Goal: Task Accomplishment & Management: Use online tool/utility

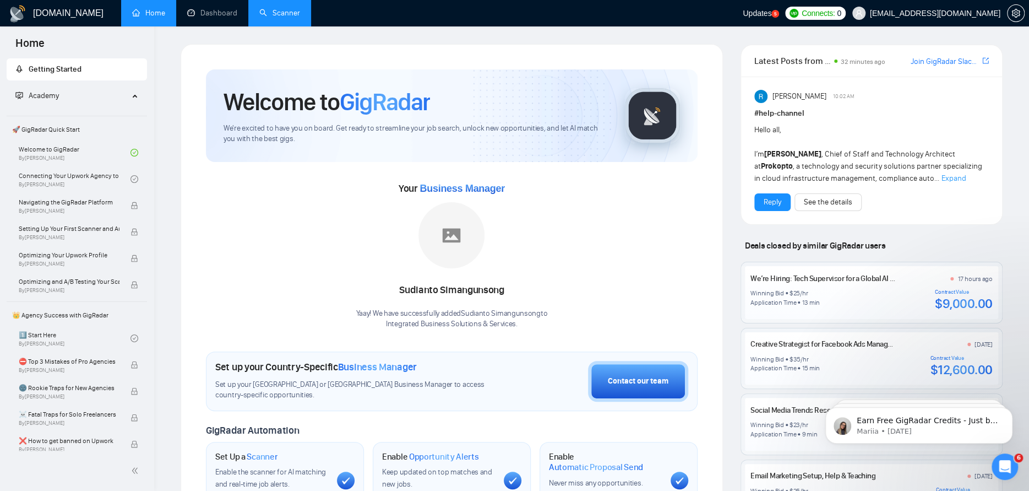
click at [288, 17] on link "Scanner" at bounding box center [279, 12] width 41 height 9
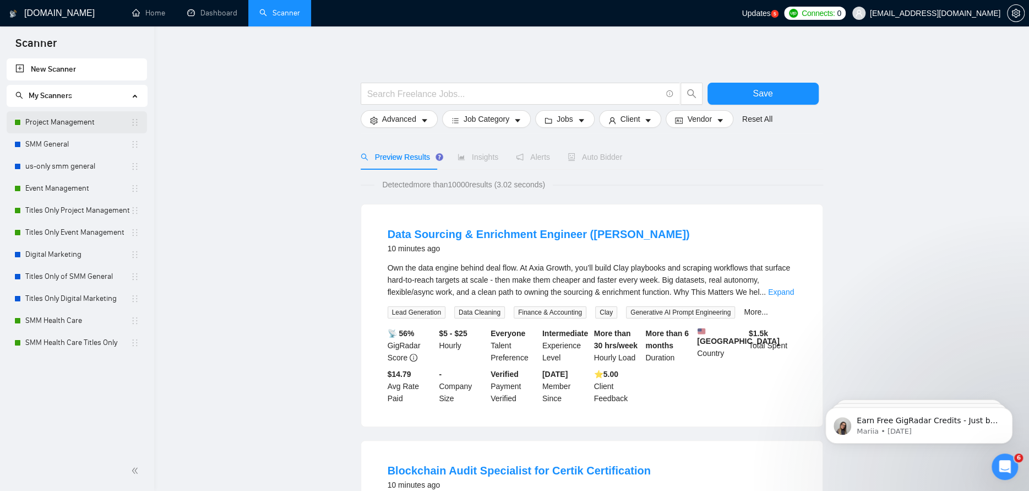
click at [28, 123] on link "Project Management" at bounding box center [77, 122] width 105 height 22
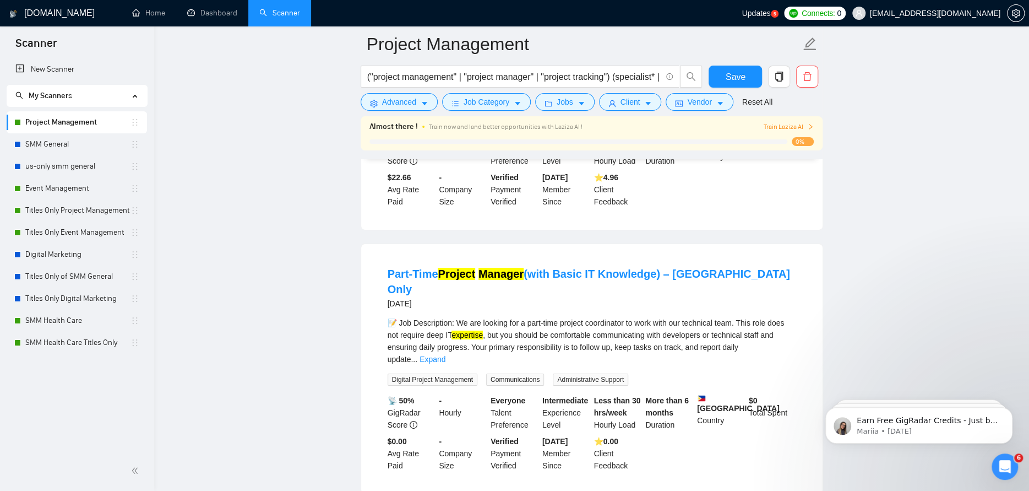
scroll to position [2354, 0]
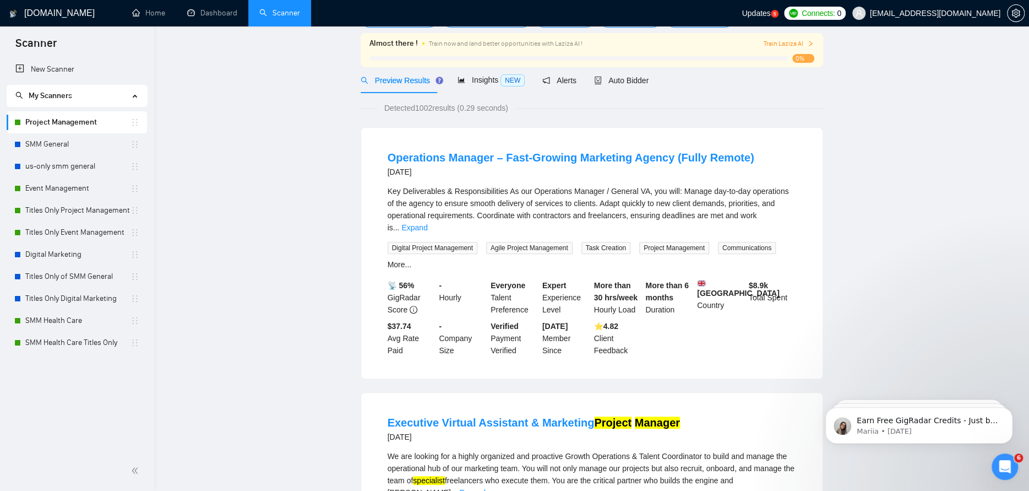
scroll to position [0, 0]
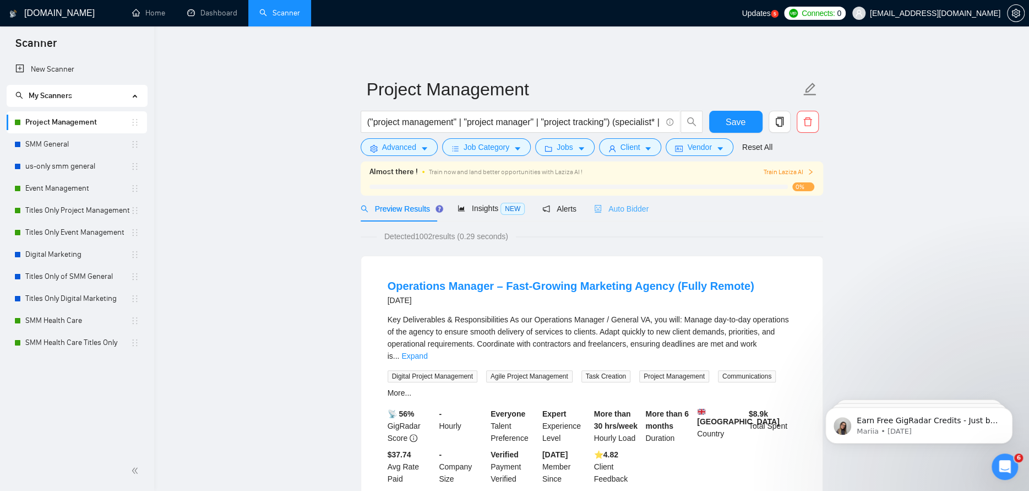
click at [628, 201] on div "Auto Bidder" at bounding box center [621, 208] width 55 height 26
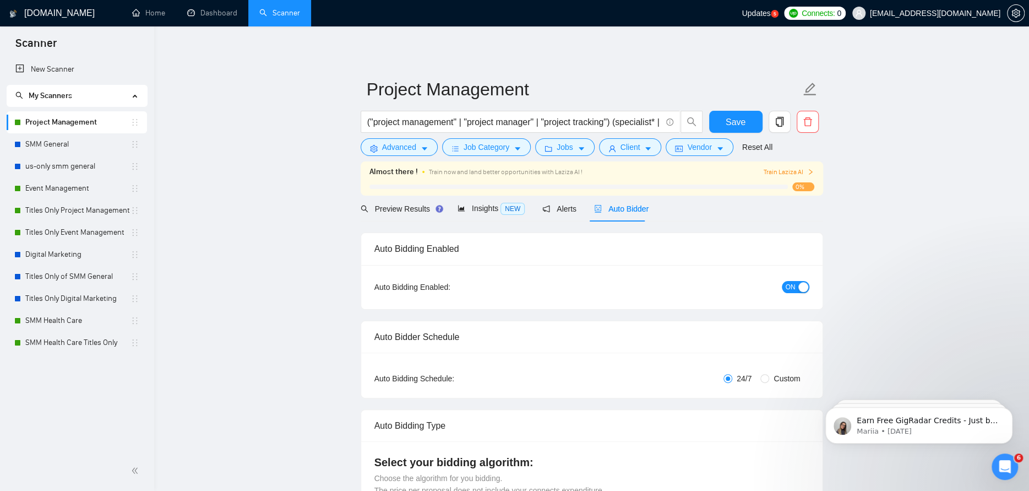
checkbox input "true"
click at [558, 204] on span "Alerts" at bounding box center [559, 208] width 34 height 9
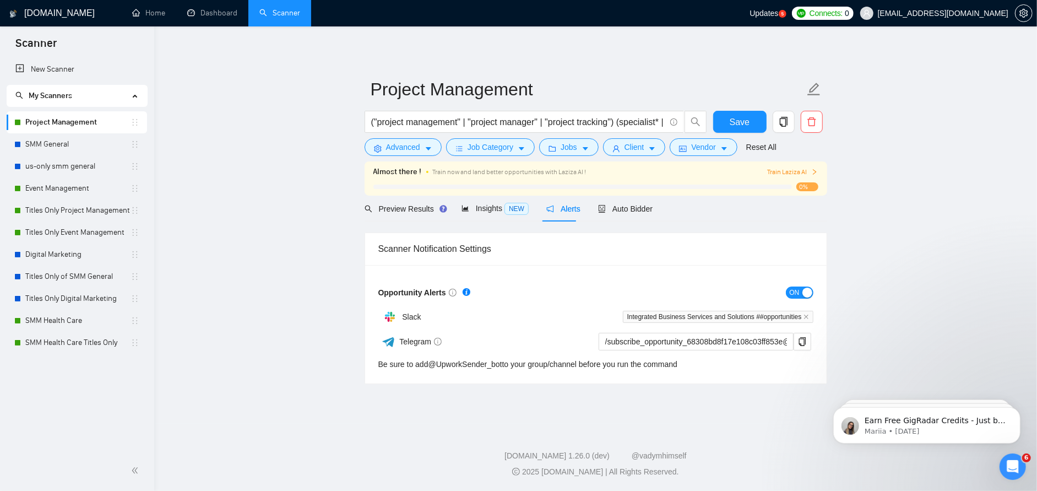
click at [282, 225] on main "Project Management ("project management" | "project manager" | "project trackin…" at bounding box center [595, 225] width 847 height 362
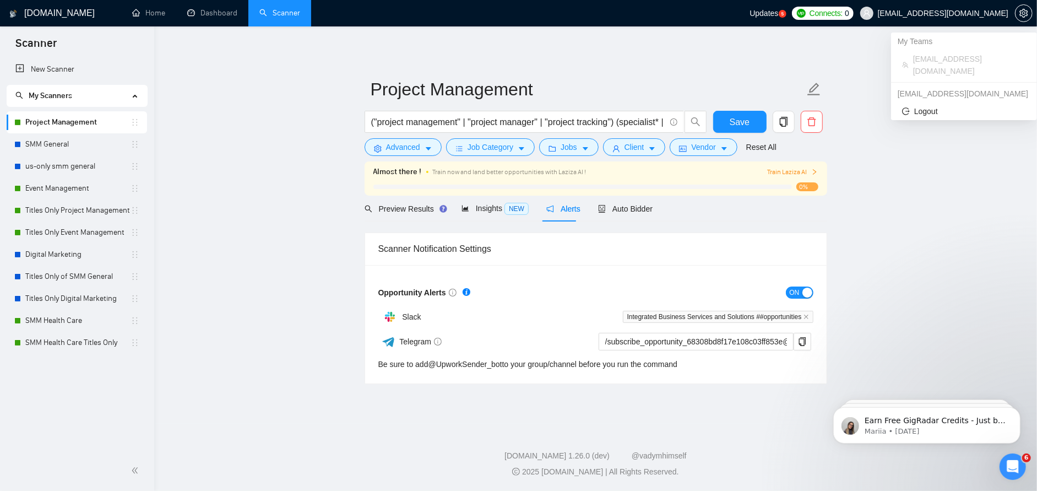
click at [956, 13] on span "[EMAIL_ADDRESS][DOMAIN_NAME]" at bounding box center [943, 13] width 130 height 0
click at [919, 105] on li "Logout" at bounding box center [963, 111] width 137 height 18
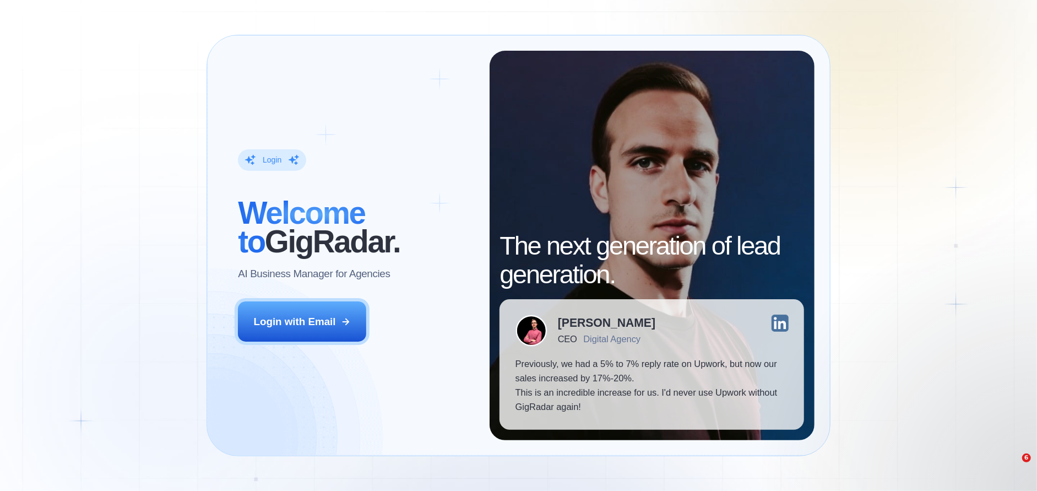
drag, startPoint x: 329, startPoint y: 317, endPoint x: 388, endPoint y: 280, distance: 68.7
click at [329, 316] on div "Login with Email" at bounding box center [295, 321] width 82 height 14
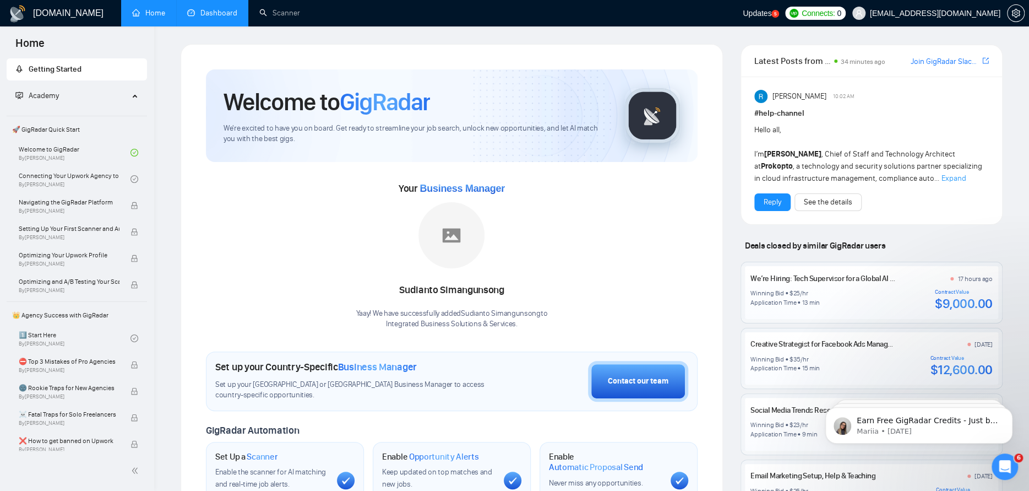
click at [220, 18] on link "Dashboard" at bounding box center [212, 12] width 50 height 9
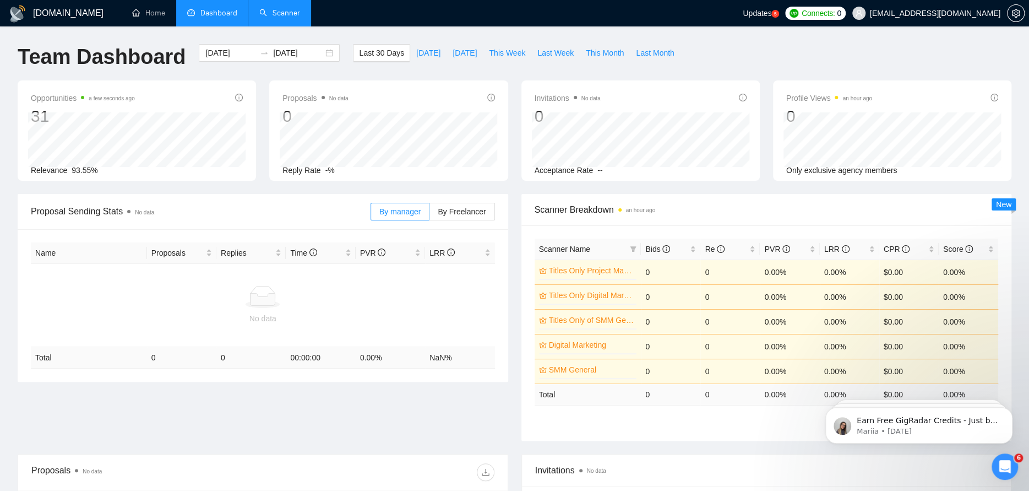
click at [289, 18] on link "Scanner" at bounding box center [279, 12] width 41 height 9
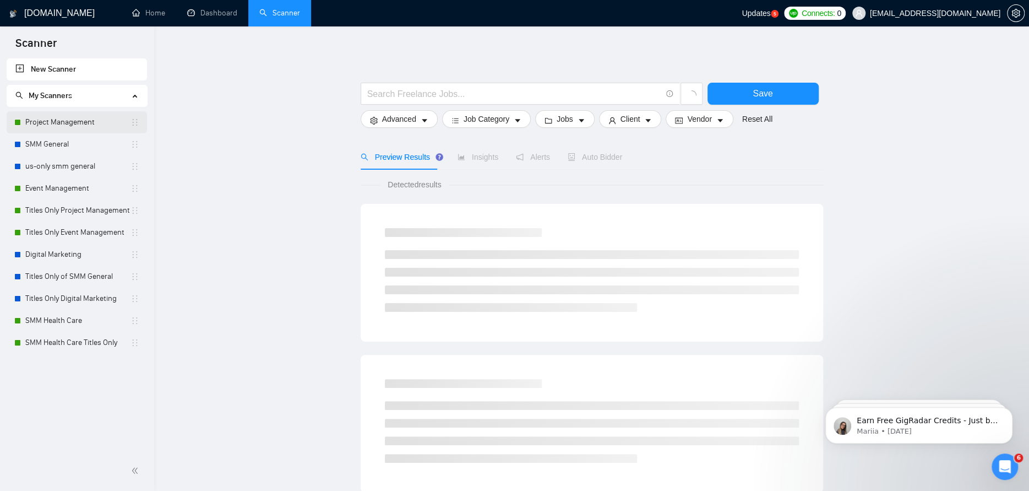
click at [80, 126] on link "Project Management" at bounding box center [77, 122] width 105 height 22
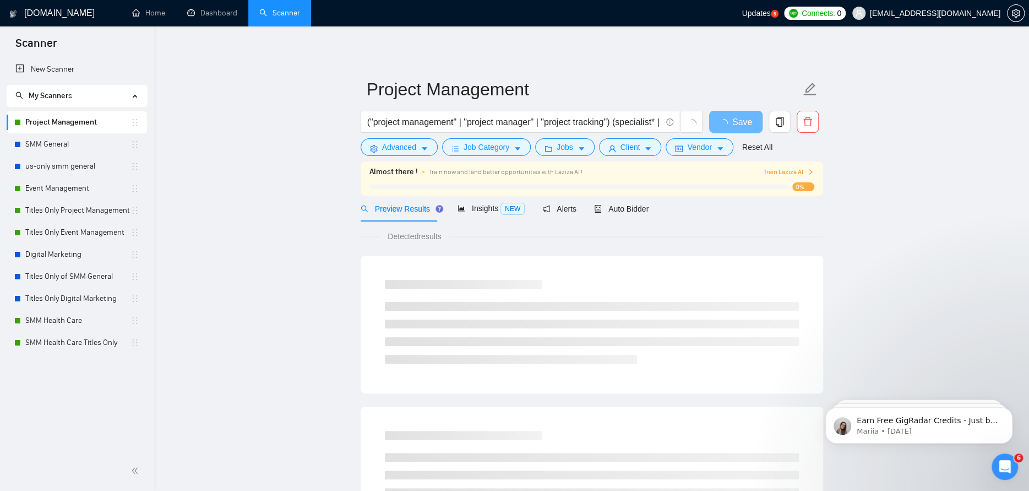
click at [803, 170] on span "Train Laziza AI" at bounding box center [788, 172] width 51 height 10
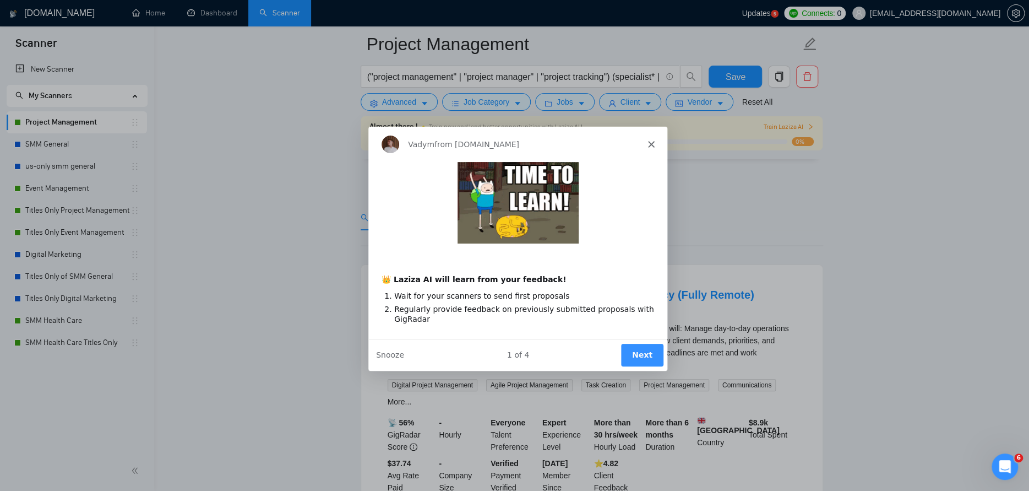
scroll to position [55, 0]
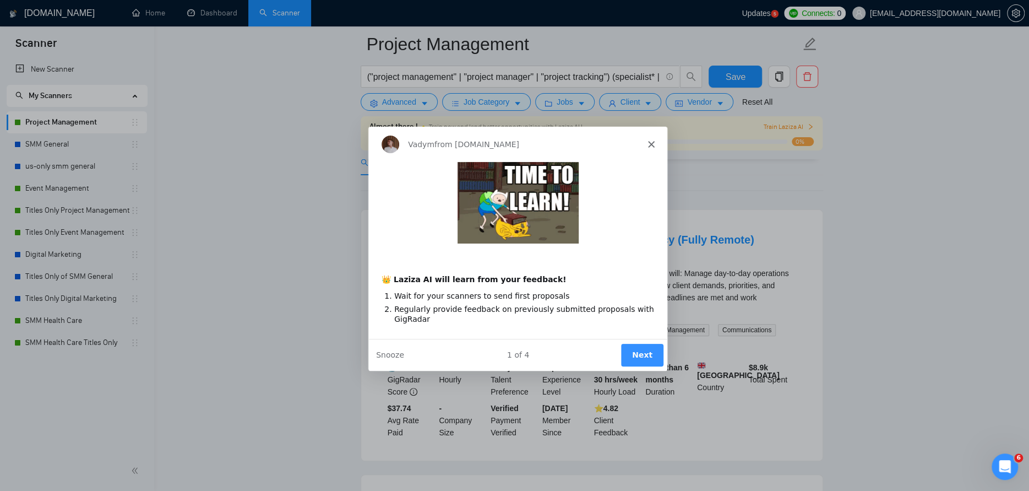
click at [651, 142] on polygon "Close" at bounding box center [650, 143] width 7 height 7
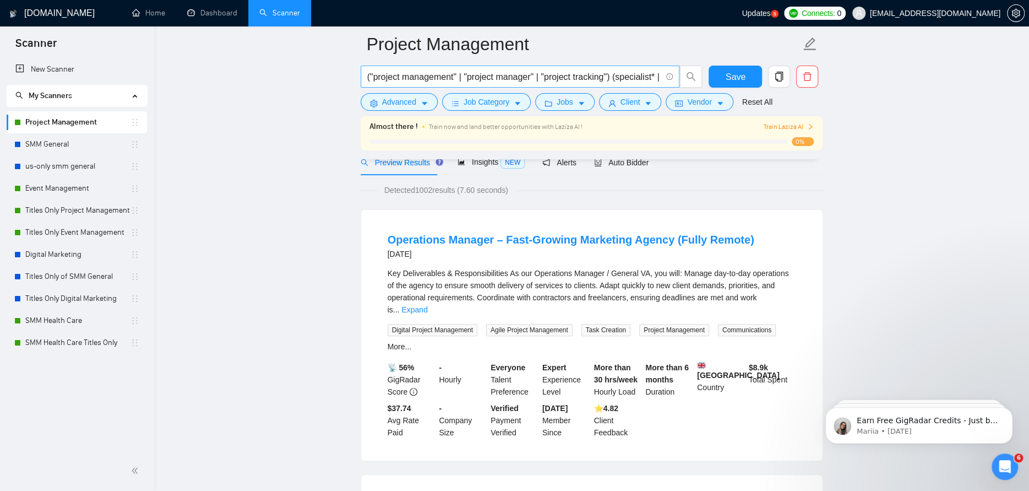
scroll to position [0, 0]
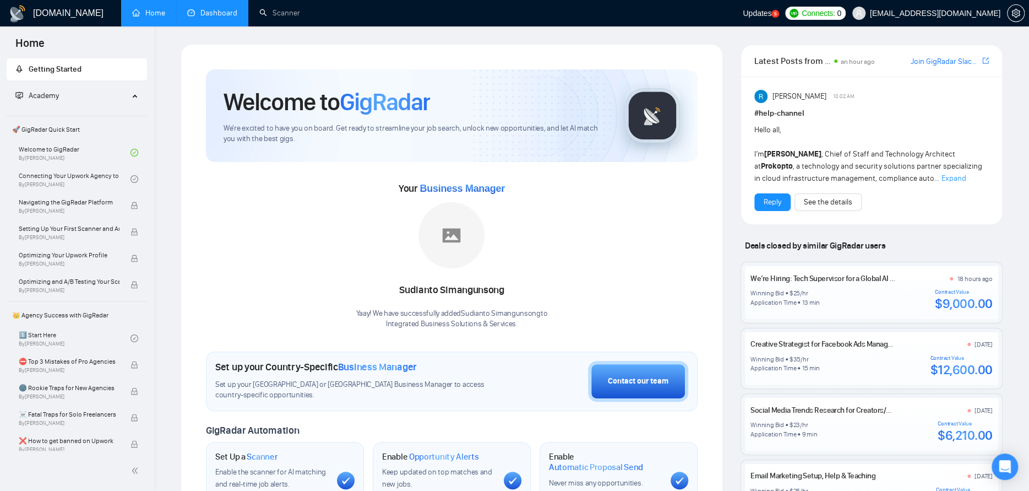
click at [216, 12] on link "Dashboard" at bounding box center [212, 12] width 50 height 9
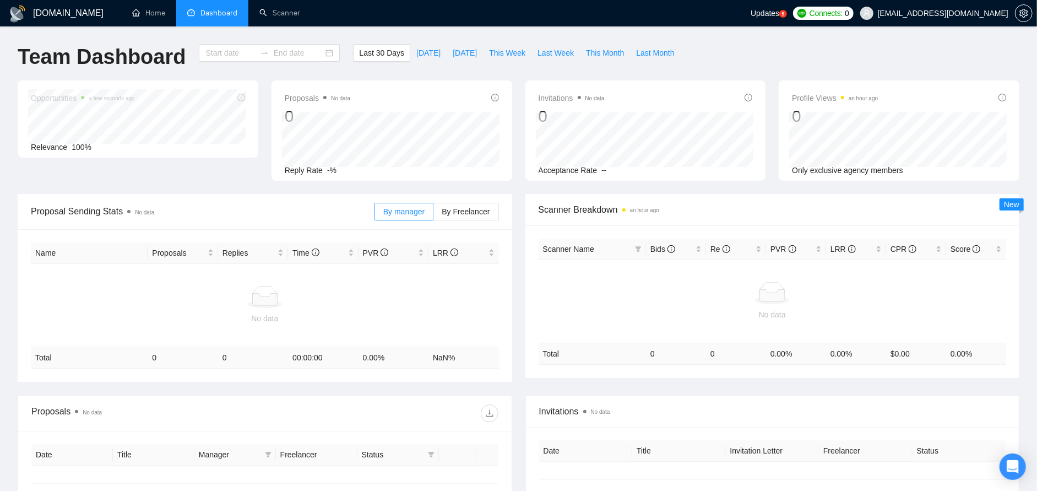
type input "2025-07-12"
type input "2025-08-11"
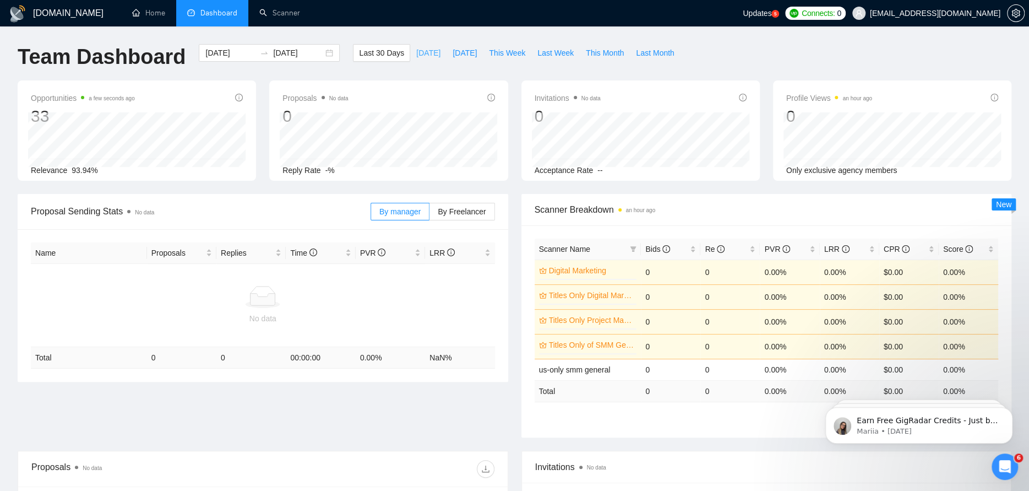
click at [416, 55] on span "Today" at bounding box center [428, 53] width 24 height 12
type input "2025-08-11"
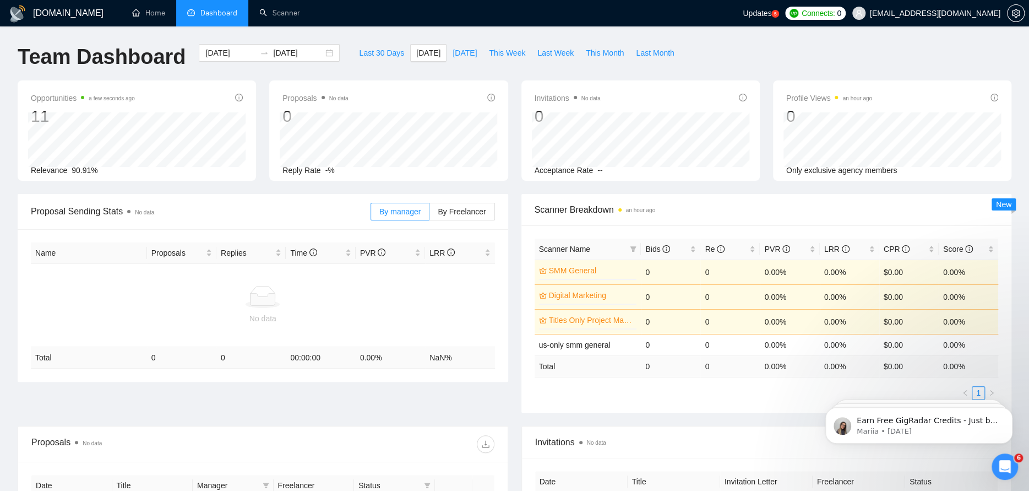
click at [771, 11] on span "Updates" at bounding box center [757, 13] width 29 height 9
